Goal: Transaction & Acquisition: Purchase product/service

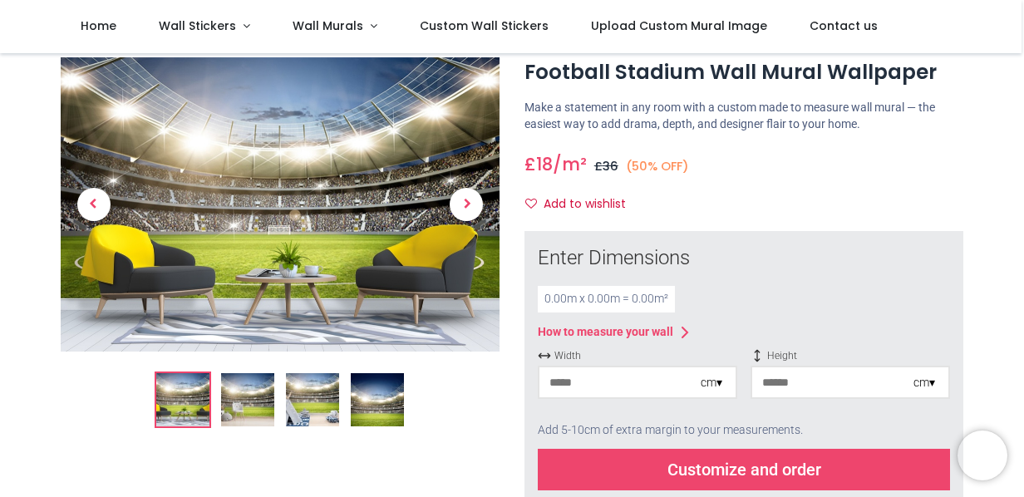
scroll to position [95, 0]
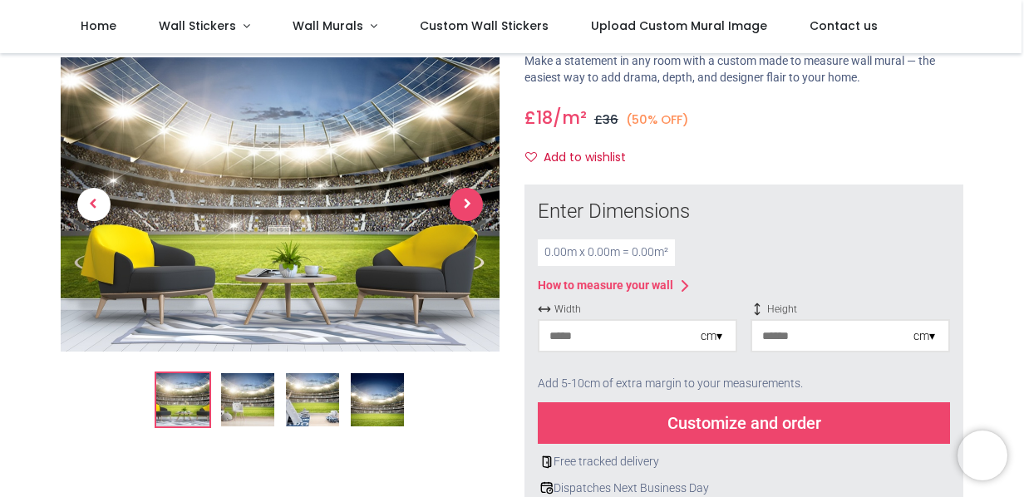
click at [454, 197] on span "Next" at bounding box center [466, 204] width 33 height 33
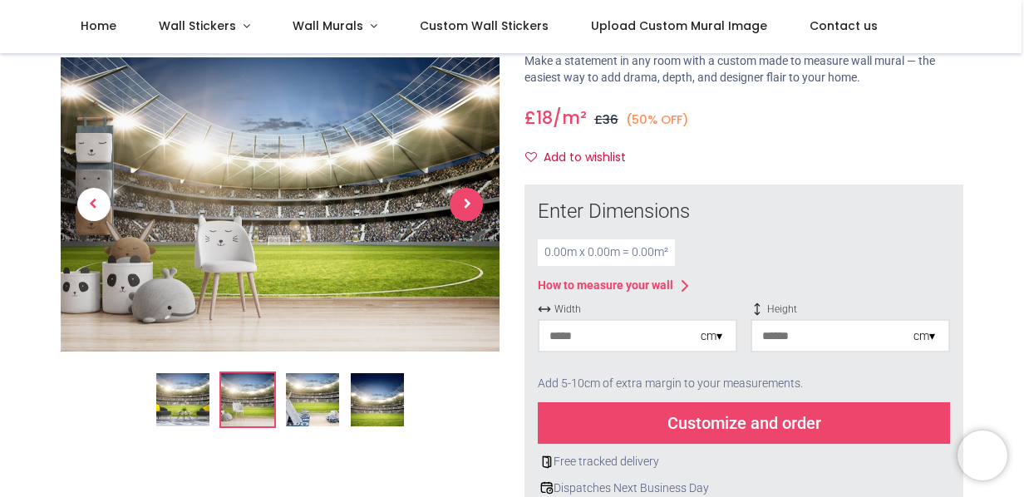
click at [456, 199] on span "Next" at bounding box center [466, 204] width 33 height 33
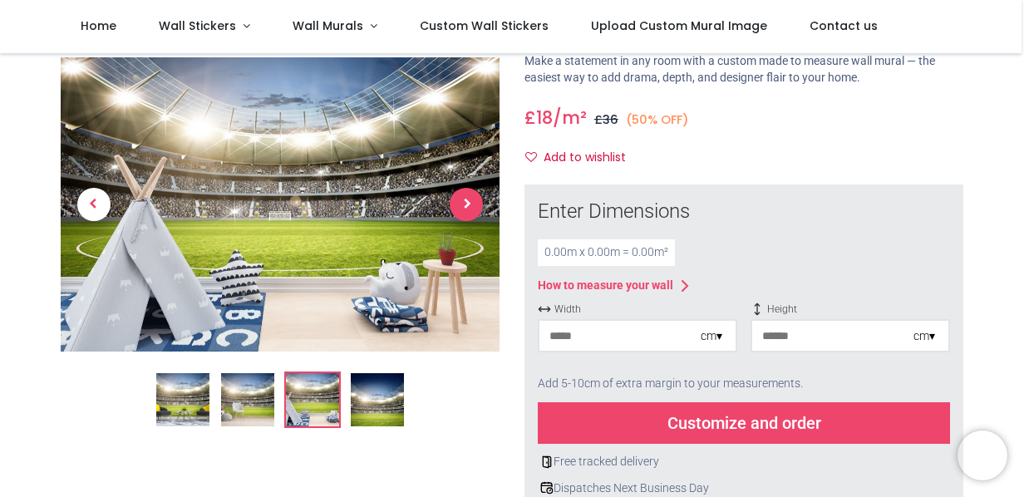
click at [456, 199] on span "Next" at bounding box center [466, 204] width 33 height 33
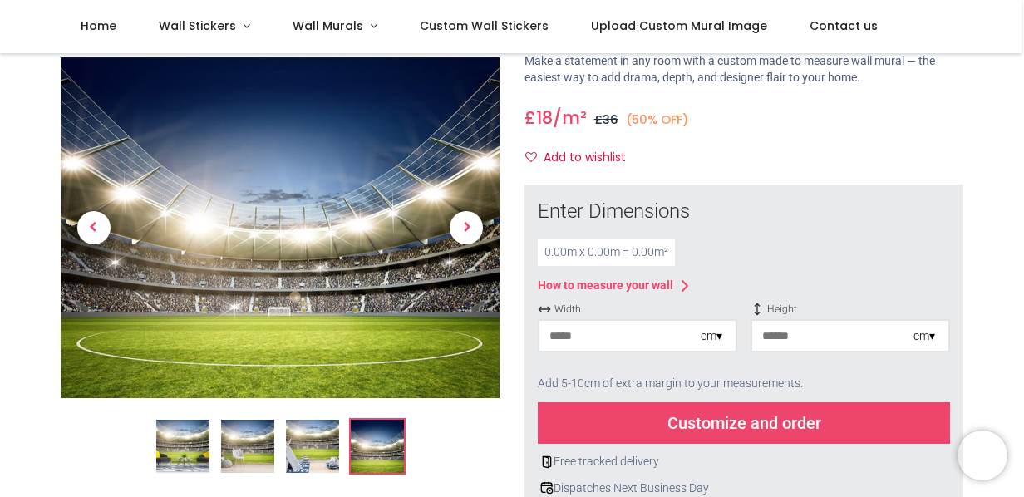
click at [622, 336] on input "number" at bounding box center [620, 336] width 161 height 30
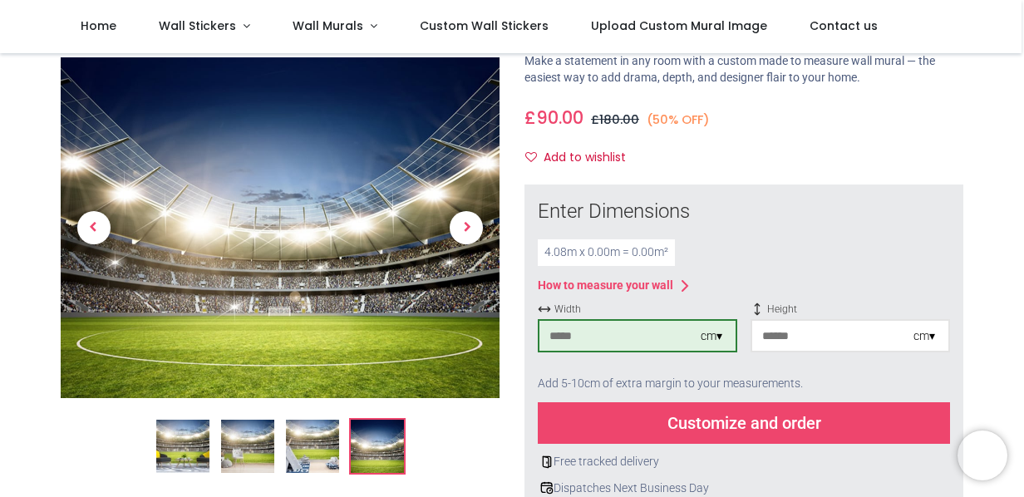
type input "***"
click at [809, 331] on input "number" at bounding box center [832, 336] width 161 height 30
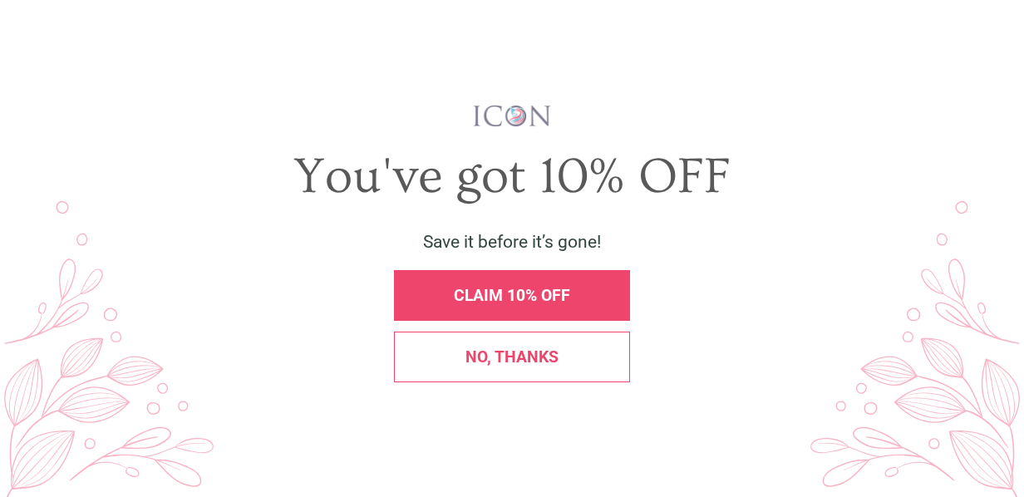
scroll to position [33, 0]
type input "***"
click at [599, 344] on div "No, thanks" at bounding box center [512, 357] width 236 height 51
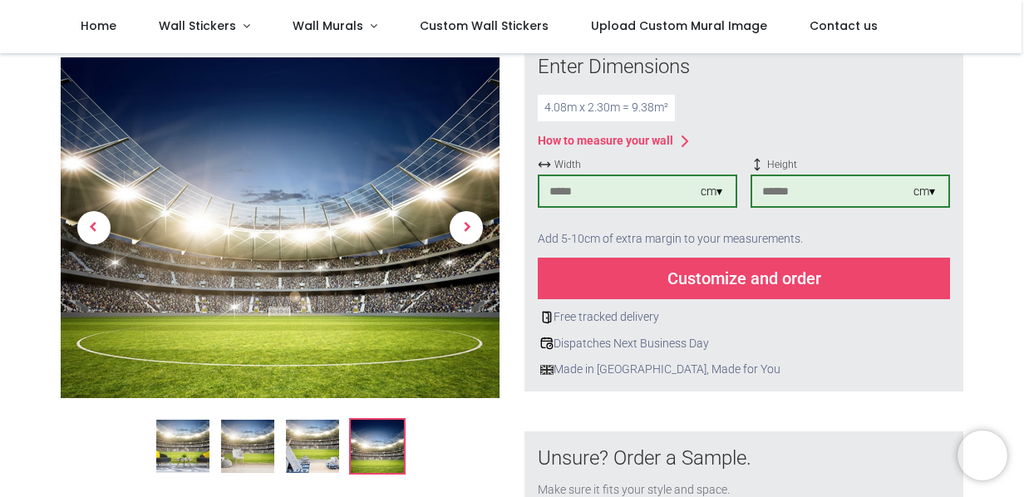
scroll to position [243, 0]
